Goal: Information Seeking & Learning: Find specific fact

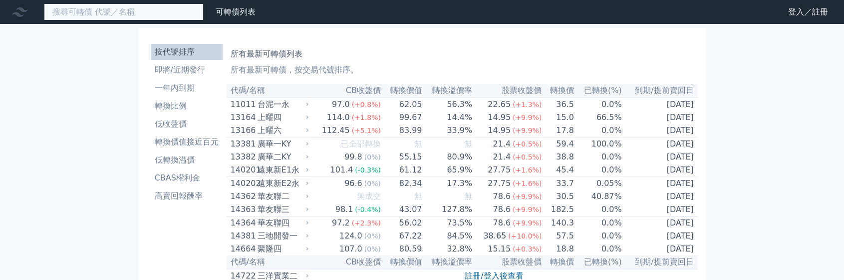
click at [103, 15] on input at bounding box center [124, 11] width 160 height 17
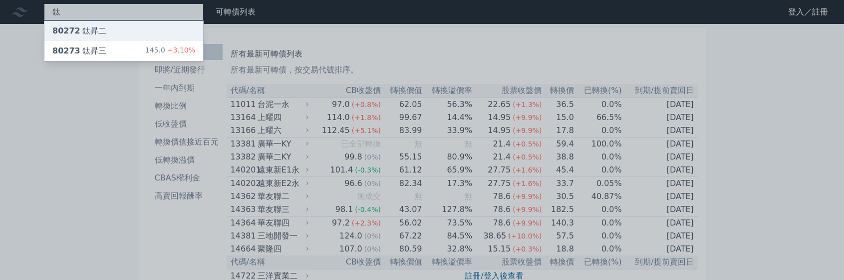
type input "鈦"
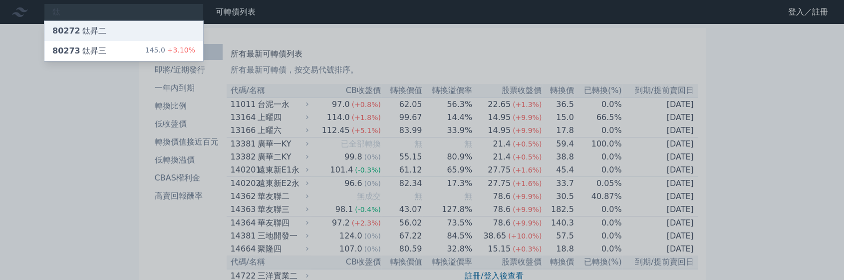
click at [82, 25] on div "80272 鈦昇二" at bounding box center [79, 31] width 54 height 12
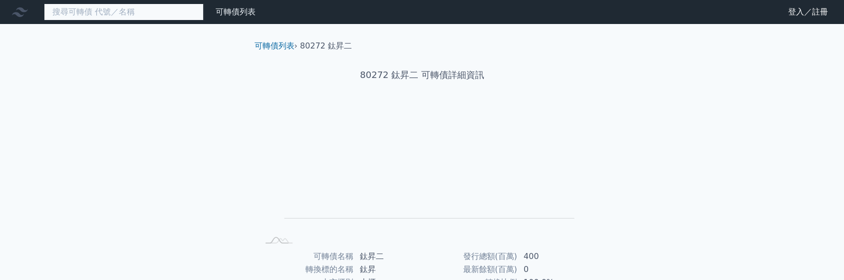
click at [106, 7] on input at bounding box center [124, 11] width 160 height 17
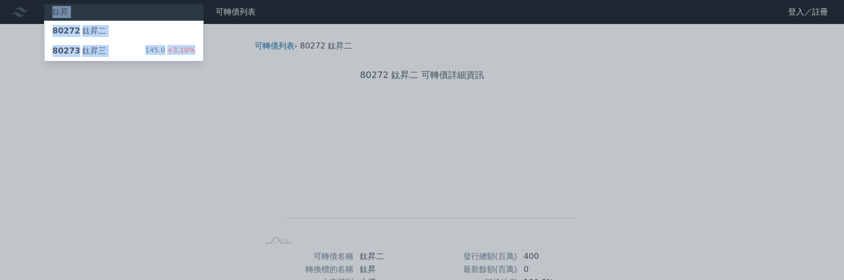
drag, startPoint x: 98, startPoint y: 13, endPoint x: 28, endPoint y: 0, distance: 71.7
click at [28, 0] on html "鈦昇 80272 鈦昇二 80273 鈦昇三 145.0 +3.10% 可轉債列表 財務數據 可轉債列表 財務數據 登入／註冊 登入／註冊 可轉債列表 › 8…" at bounding box center [422, 237] width 844 height 474
click at [19, 11] on div at bounding box center [422, 140] width 844 height 280
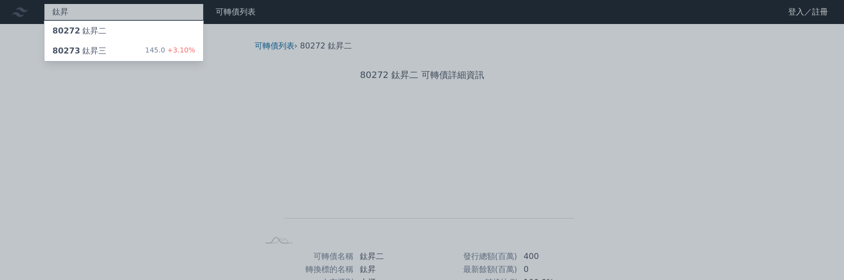
click at [52, 13] on div "鈦昇 80272 鈦昇二 80273 鈦昇三 145.0 +3.10%" at bounding box center [124, 11] width 160 height 17
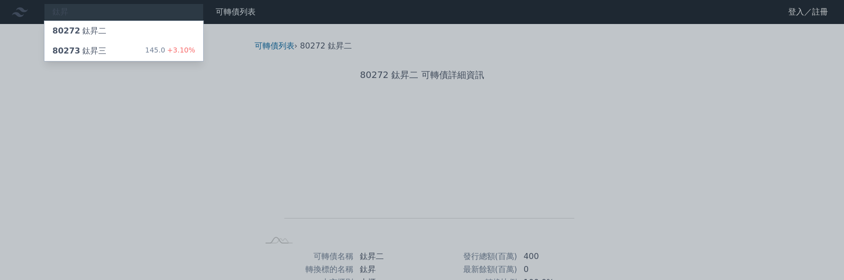
click at [86, 12] on div at bounding box center [422, 140] width 844 height 280
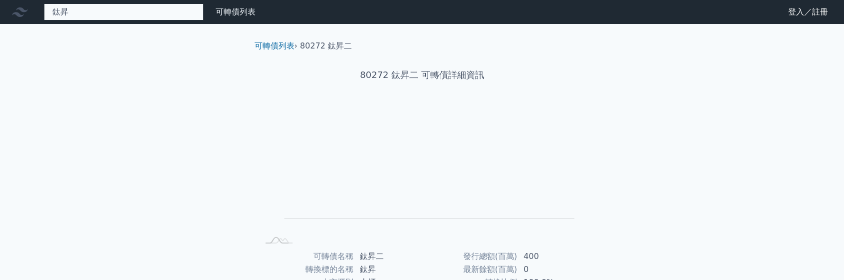
click at [86, 12] on div "鈦昇 80272 鈦昇二 80273 鈦昇三 145.0 +3.10%" at bounding box center [124, 11] width 160 height 17
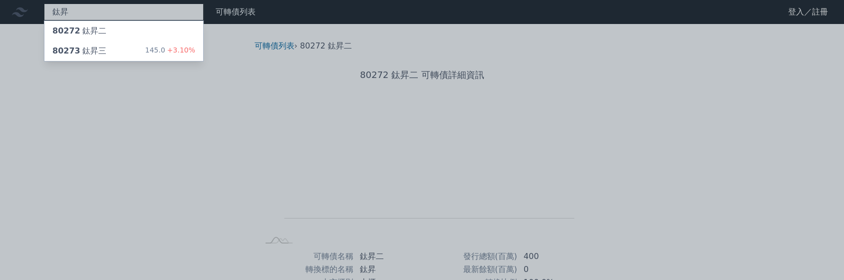
type input "鈦"
type input "8027"
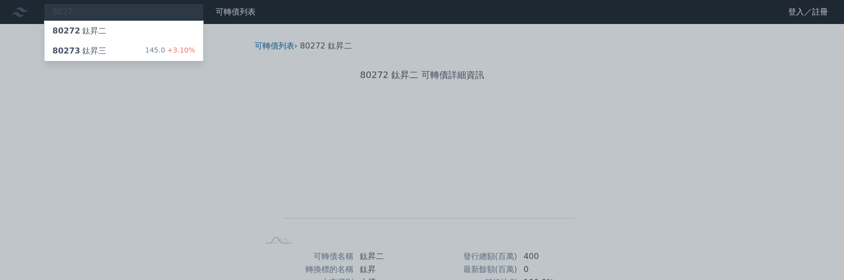
click at [305, 72] on div at bounding box center [422, 140] width 844 height 280
